Goal: Information Seeking & Learning: Find contact information

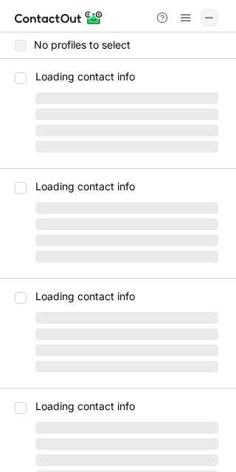
click at [209, 21] on span at bounding box center [210, 18] width 12 height 12
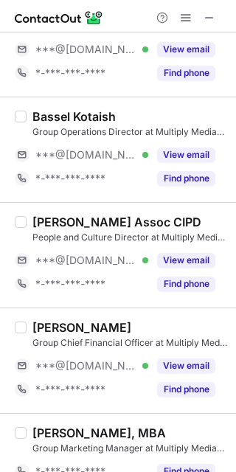
scroll to position [518, 0]
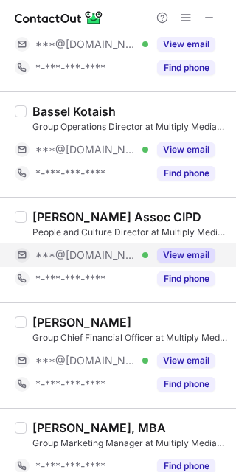
click at [194, 258] on button "View email" at bounding box center [186, 255] width 58 height 15
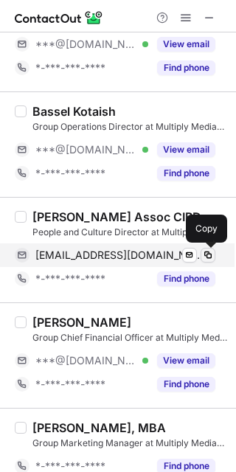
click at [210, 256] on span at bounding box center [208, 255] width 12 height 12
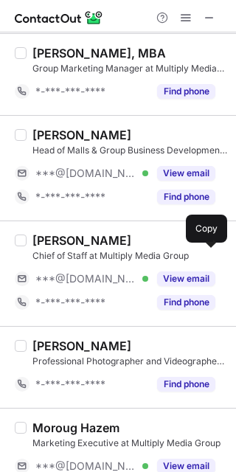
scroll to position [901, 0]
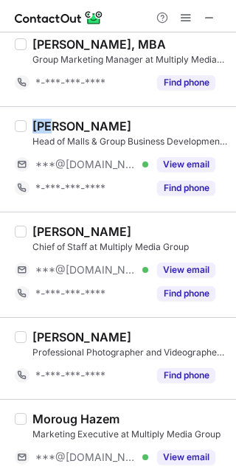
drag, startPoint x: 31, startPoint y: 122, endPoint x: 48, endPoint y: 125, distance: 17.2
click at [47, 125] on div "Ali Chab Head of Malls & Group Business Development Director at Multiply Media …" at bounding box center [127, 159] width 201 height 81
copy div "Ali"
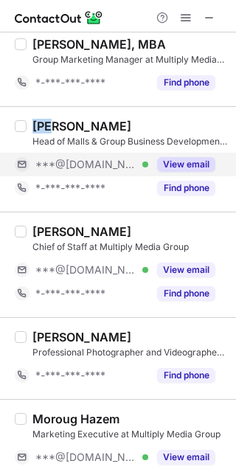
click at [190, 165] on button "View email" at bounding box center [186, 164] width 58 height 15
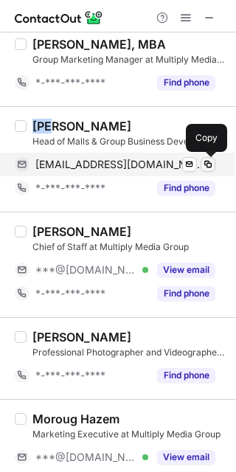
click at [204, 167] on span at bounding box center [208, 165] width 12 height 12
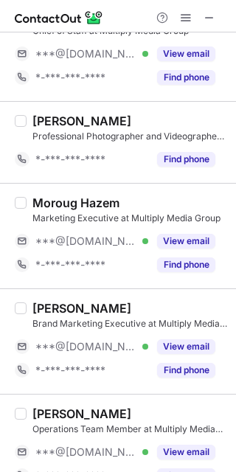
scroll to position [1126, 0]
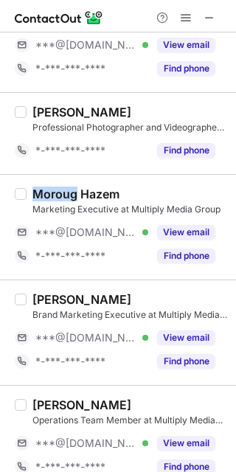
drag, startPoint x: 30, startPoint y: 188, endPoint x: 76, endPoint y: 197, distance: 47.3
click at [76, 197] on div "Moroug Hazem Marketing Executive at Multiply Media Group ***@gmail.com Verified…" at bounding box center [127, 227] width 201 height 81
copy div "Moroug"
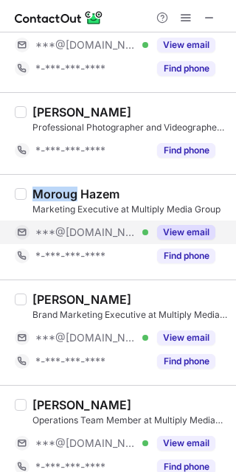
click at [190, 233] on button "View email" at bounding box center [186, 232] width 58 height 15
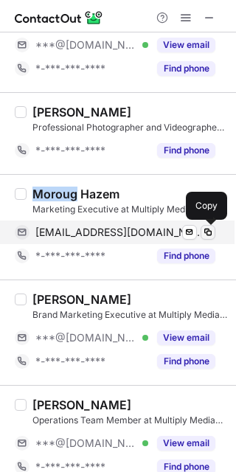
click at [204, 230] on span at bounding box center [208, 232] width 12 height 12
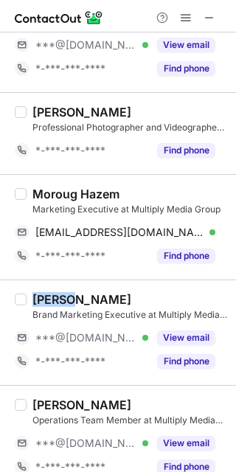
drag, startPoint x: 31, startPoint y: 297, endPoint x: 78, endPoint y: 299, distance: 47.3
click at [78, 299] on div "Maryam Al Homsi Brand Marketing Executive at Multiply Media Group ***@gmail.com…" at bounding box center [127, 332] width 201 height 81
copy div "Maryam"
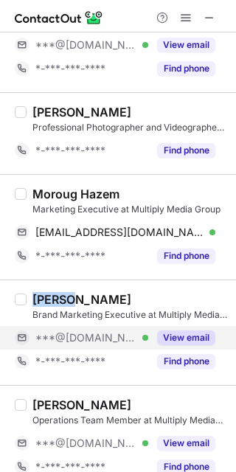
click at [187, 336] on button "View email" at bounding box center [186, 337] width 58 height 15
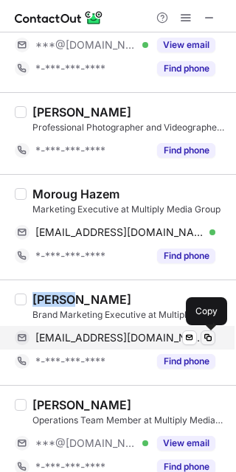
click at [205, 336] on span at bounding box center [208, 338] width 12 height 12
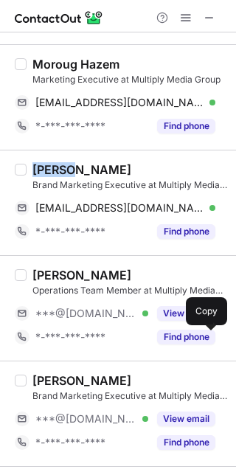
scroll to position [1262, 0]
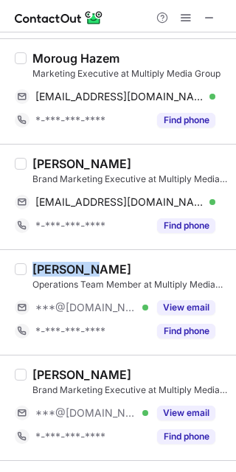
drag, startPoint x: 29, startPoint y: 265, endPoint x: 102, endPoint y: 271, distance: 73.3
click at [102, 271] on div "Muhammad Hashim Javed Operations Team Member at Multiply Media Group ***@gmail.…" at bounding box center [127, 302] width 201 height 81
copy div "Muhammad"
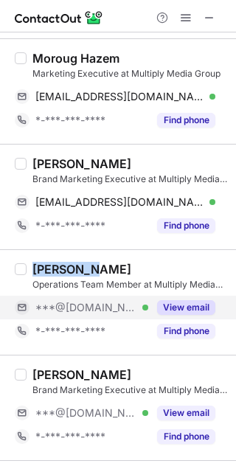
click at [186, 308] on button "View email" at bounding box center [186, 307] width 58 height 15
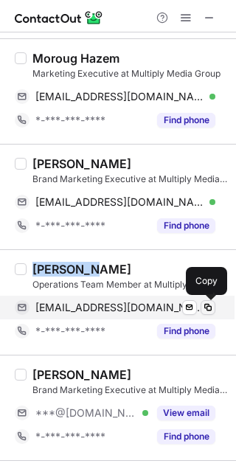
click at [207, 312] on span at bounding box center [208, 308] width 12 height 12
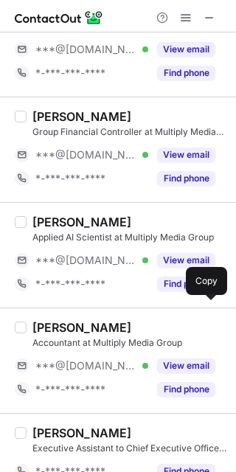
scroll to position [1632, 0]
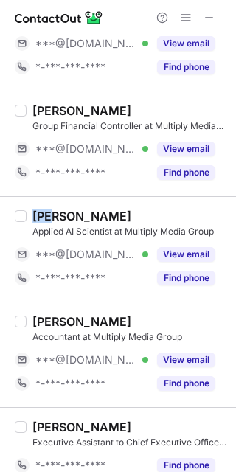
drag, startPoint x: 32, startPoint y: 218, endPoint x: 56, endPoint y: 217, distance: 24.4
click at [56, 217] on div "Amr Tamer" at bounding box center [81, 216] width 99 height 15
copy div "Amr"
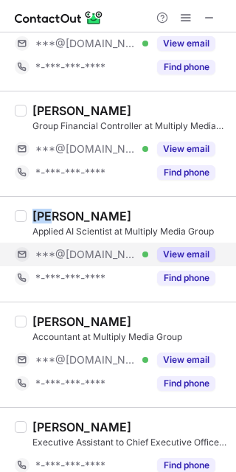
click at [185, 254] on button "View email" at bounding box center [186, 254] width 58 height 15
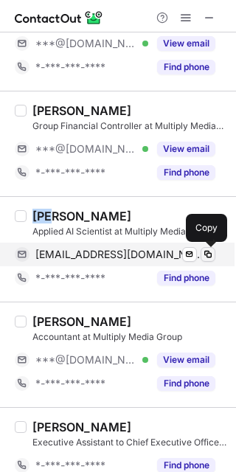
click at [208, 252] on span at bounding box center [208, 255] width 12 height 12
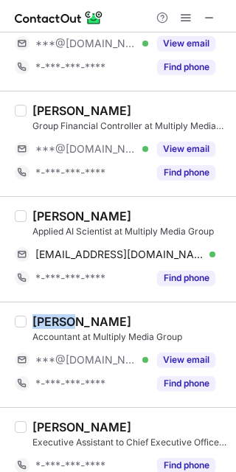
drag, startPoint x: 32, startPoint y: 318, endPoint x: 68, endPoint y: 322, distance: 36.3
click at [68, 322] on div "Junell Marajas" at bounding box center [81, 321] width 99 height 15
copy div "Junell"
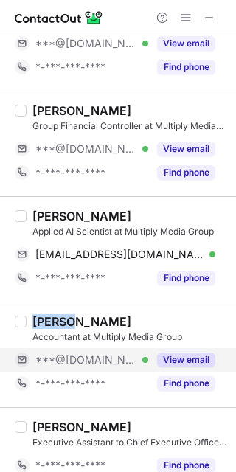
click at [193, 361] on button "View email" at bounding box center [186, 360] width 58 height 15
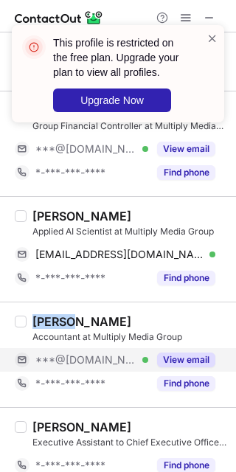
click at [193, 361] on button "View email" at bounding box center [186, 360] width 58 height 15
click at [207, 17] on div "This profile is restricted on the free plan. Upgrade your plan to view all prof…" at bounding box center [118, 79] width 236 height 139
click at [208, 16] on div "This profile is restricted on the free plan. Upgrade your plan to view all prof…" at bounding box center [118, 79] width 236 height 139
click at [183, 362] on button "View email" at bounding box center [186, 360] width 58 height 15
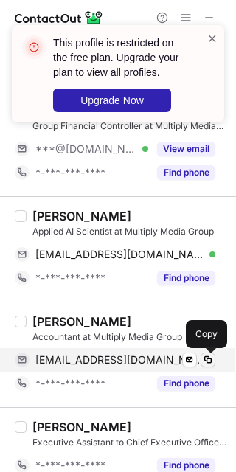
click at [205, 359] on span at bounding box center [208, 360] width 12 height 12
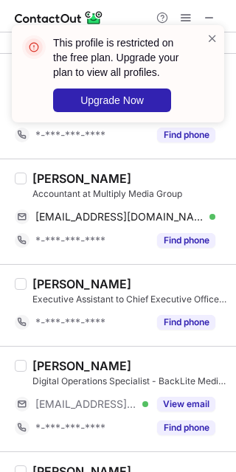
scroll to position [1780, 0]
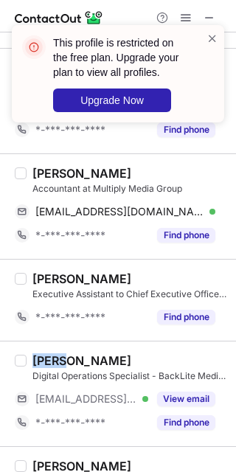
drag, startPoint x: 33, startPoint y: 358, endPoint x: 69, endPoint y: 361, distance: 35.6
click at [69, 361] on div "Anwar Sadik" at bounding box center [81, 360] width 99 height 15
copy div "Anwar"
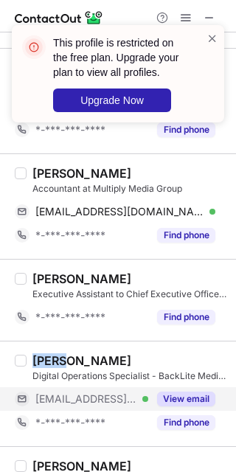
click at [184, 400] on button "View email" at bounding box center [186, 399] width 58 height 15
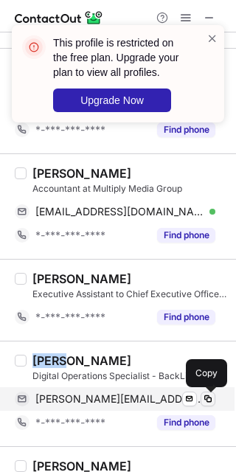
click at [207, 402] on span at bounding box center [208, 399] width 12 height 12
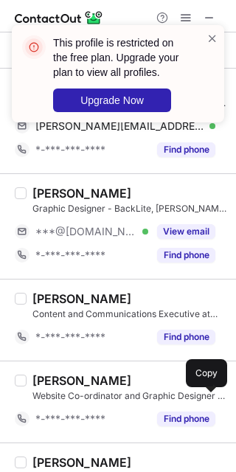
scroll to position [2077, 0]
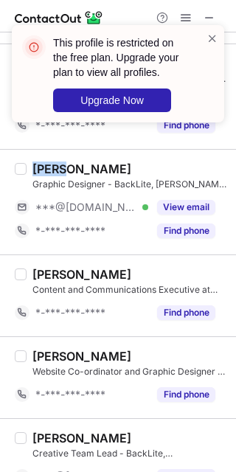
drag, startPoint x: 30, startPoint y: 169, endPoint x: 66, endPoint y: 173, distance: 36.3
click at [66, 173] on div "Cesar Carlo Sierra Graphic Designer - BackLite, Viola at Multiply Media Group *…" at bounding box center [127, 202] width 201 height 81
copy div "Cesar"
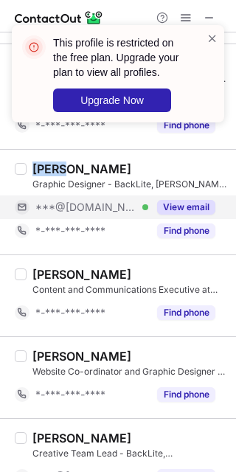
click at [190, 215] on button "View email" at bounding box center [186, 207] width 58 height 15
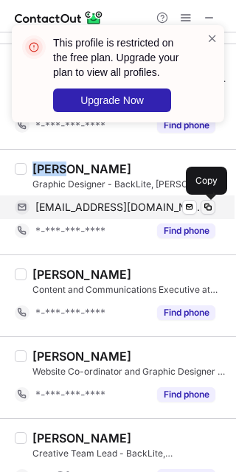
click at [205, 212] on span at bounding box center [208, 207] width 12 height 12
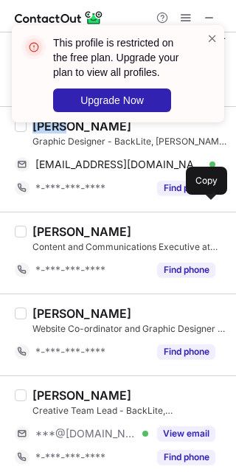
scroll to position [2130, 0]
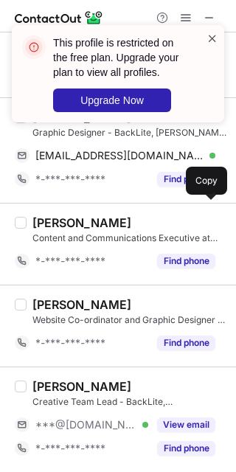
click at [214, 38] on span at bounding box center [213, 38] width 12 height 15
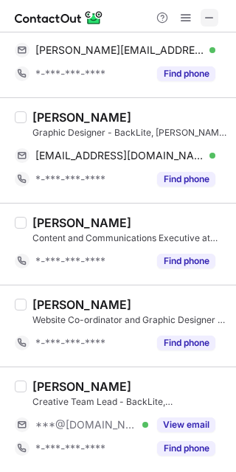
click at [209, 19] on span at bounding box center [210, 18] width 12 height 12
drag, startPoint x: 32, startPoint y: 382, endPoint x: 63, endPoint y: 385, distance: 31.9
click at [63, 385] on div "Deaa Zararey" at bounding box center [81, 386] width 99 height 15
copy div "Deaa"
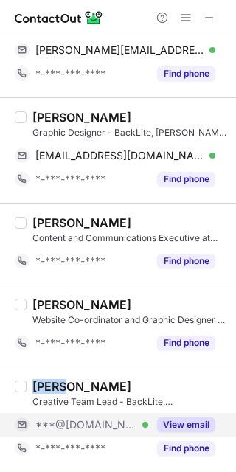
click at [184, 429] on button "View email" at bounding box center [186, 425] width 58 height 15
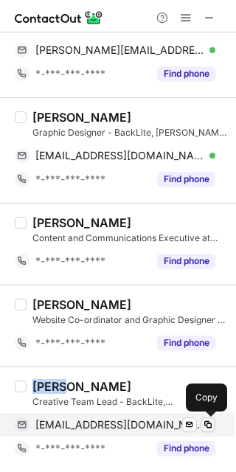
click at [207, 426] on span at bounding box center [208, 425] width 12 height 12
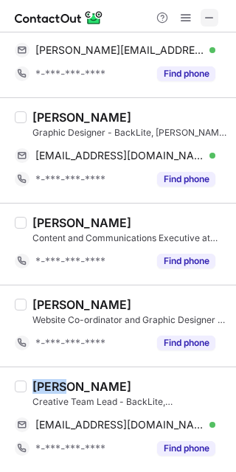
click at [208, 15] on span at bounding box center [210, 18] width 12 height 12
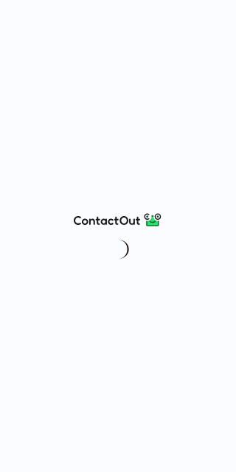
click at [119, 75] on div at bounding box center [118, 236] width 236 height 472
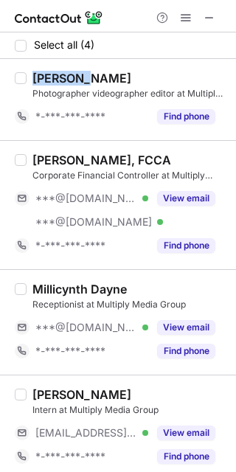
drag, startPoint x: 31, startPoint y: 74, endPoint x: 87, endPoint y: 79, distance: 56.3
click at [87, 79] on div "[PERSON_NAME] Photographer videographer editor at Multiply Media Group *-***-**…" at bounding box center [127, 100] width 201 height 58
copy div "[PERSON_NAME]"
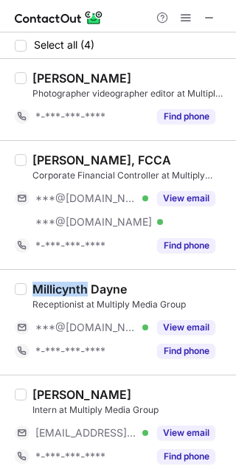
drag, startPoint x: 30, startPoint y: 286, endPoint x: 89, endPoint y: 290, distance: 58.4
click at [89, 290] on div "Millicynth Dayne Receptionist at Multiply Media Group ***@gmail.com Verified Vi…" at bounding box center [127, 322] width 201 height 81
copy div "Millicynth"
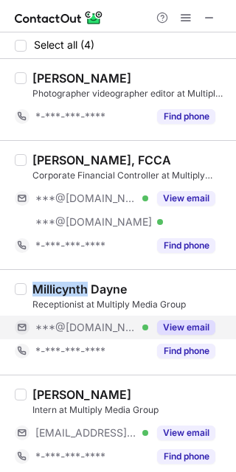
click at [193, 331] on button "View email" at bounding box center [186, 327] width 58 height 15
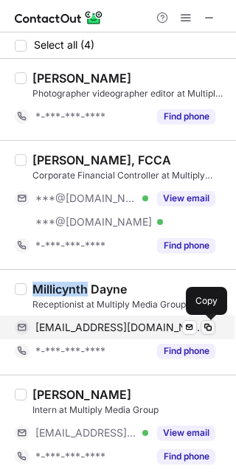
click at [209, 330] on span at bounding box center [208, 328] width 12 height 12
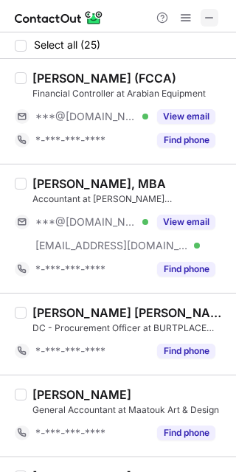
click at [208, 16] on span at bounding box center [210, 18] width 12 height 12
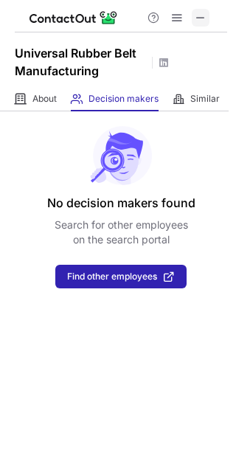
click at [205, 16] on span at bounding box center [201, 18] width 12 height 12
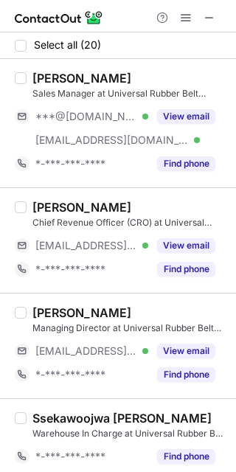
scroll to position [3, 0]
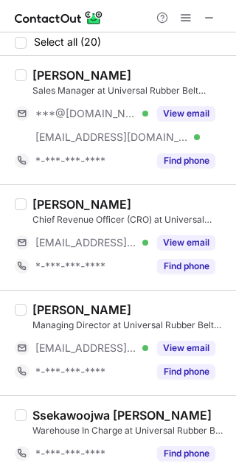
drag, startPoint x: 31, startPoint y: 308, endPoint x: 127, endPoint y: 302, distance: 96.0
click at [127, 302] on div "[PERSON_NAME] Managing Director at Universal Rubber Belt Manufacturing [EMAIL_A…" at bounding box center [127, 342] width 201 height 81
copy div "[PERSON_NAME]"
click at [208, 17] on span at bounding box center [210, 18] width 12 height 12
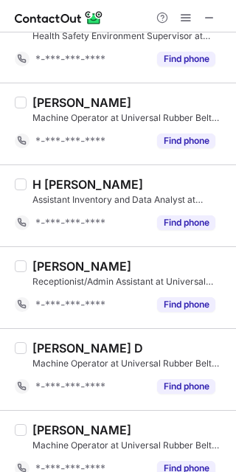
scroll to position [1403, 0]
